Goal: Transaction & Acquisition: Purchase product/service

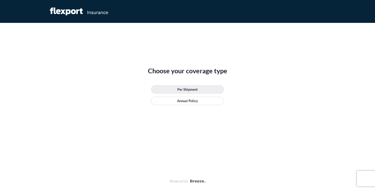
click at [187, 92] on p "Per Shipment" at bounding box center [187, 89] width 20 height 5
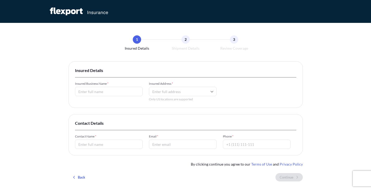
click at [114, 95] on input "Insured Business Name *" at bounding box center [109, 91] width 68 height 9
type input "IV Workshop LLC"
paste input "[STREET_ADDRESS]"
click at [180, 114] on li "[STREET_ADDRESS]" at bounding box center [183, 111] width 64 height 10
type input "[STREET_ADDRESS]"
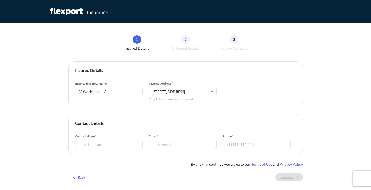
click at [110, 142] on input "Contact Name *" at bounding box center [109, 144] width 68 height 9
type input "[PERSON_NAME]"
type input "[PERSON_NAME][EMAIL_ADDRESS][DOMAIN_NAME]"
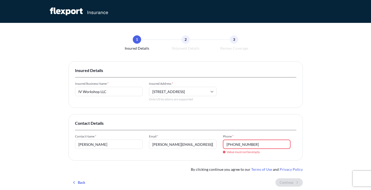
type input "[PHONE_NUMBER]"
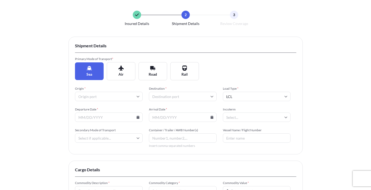
scroll to position [52, 0]
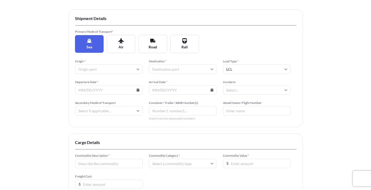
click at [131, 72] on input "Origin *" at bounding box center [109, 69] width 68 height 9
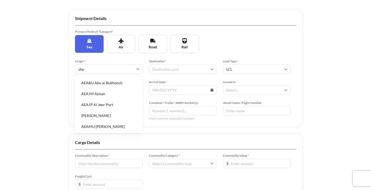
type input "shek"
click at [111, 84] on li "CNSHK Shekou Pt" at bounding box center [109, 83] width 64 height 10
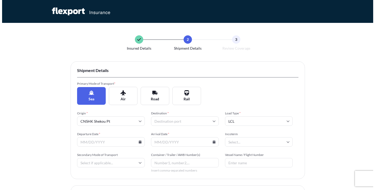
scroll to position [0, 0]
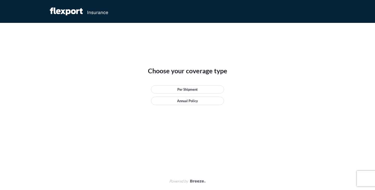
drag, startPoint x: 171, startPoint y: 0, endPoint x: 108, endPoint y: 130, distance: 144.9
click at [108, 130] on div "Choose your coverage type Per Shipment Annual Policy" at bounding box center [187, 98] width 234 height 150
